Goal: Information Seeking & Learning: Learn about a topic

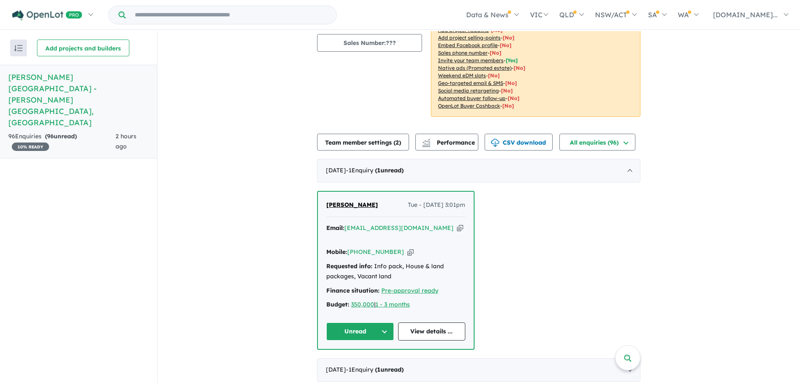
scroll to position [126, 0]
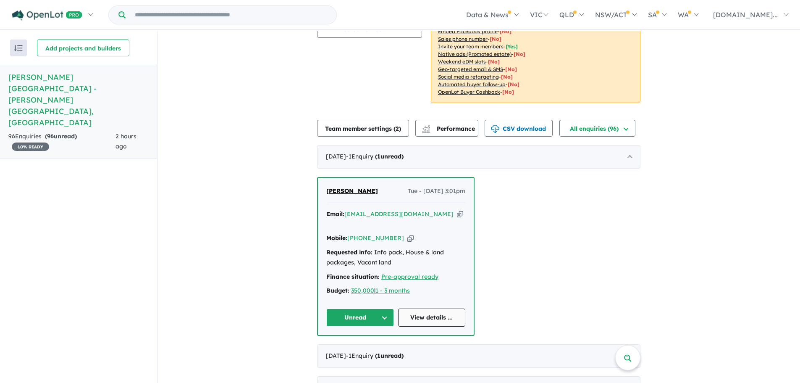
click at [428, 308] on link "View details ..." at bounding box center [432, 317] width 68 height 18
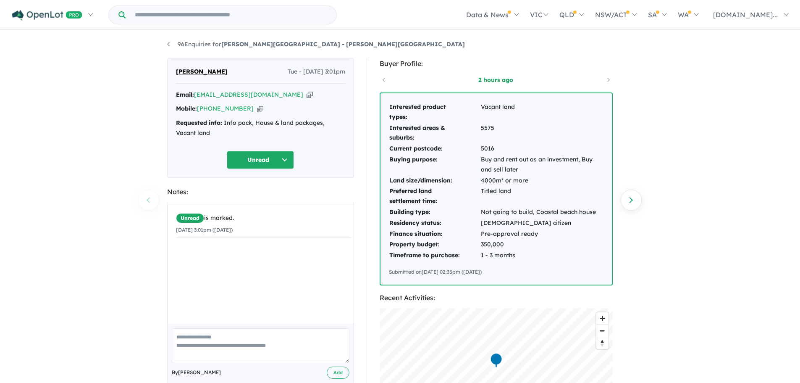
drag, startPoint x: 239, startPoint y: 71, endPoint x: 174, endPoint y: 71, distance: 64.3
click at [174, 71] on div "[PERSON_NAME] Tue - [DATE] 3:01pm Email: [EMAIL_ADDRESS][DOMAIN_NAME] Copied! M…" at bounding box center [260, 118] width 187 height 120
copy span "[PERSON_NAME]"
click at [307, 94] on icon "button" at bounding box center [310, 94] width 6 height 9
copy span "[PERSON_NAME]"
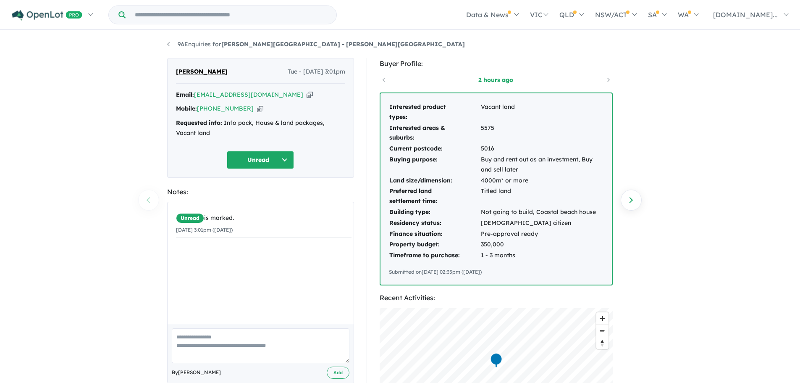
click at [257, 106] on icon "button" at bounding box center [260, 108] width 6 height 9
copy span "[PERSON_NAME]"
drag, startPoint x: 517, startPoint y: 171, endPoint x: 480, endPoint y: 160, distance: 38.0
click at [480, 160] on td "Buy and rent out as an investment, Buy and sell later" at bounding box center [541, 164] width 123 height 21
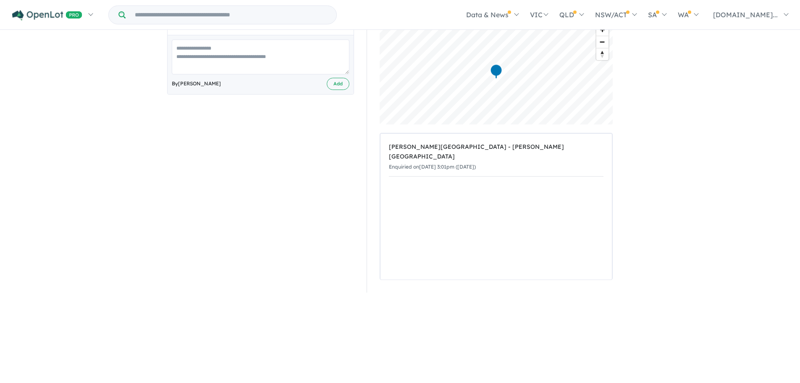
scroll to position [294, 0]
